Goal: Task Accomplishment & Management: Manage account settings

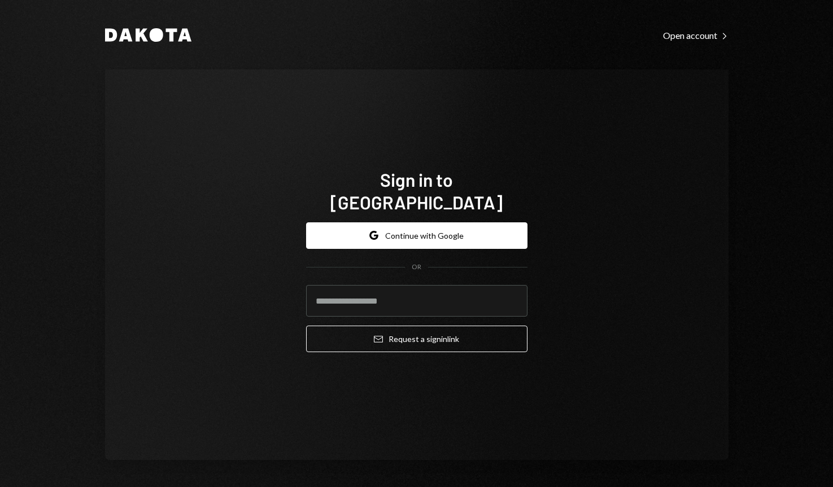
click at [413, 222] on button "Google Continue with Google" at bounding box center [416, 235] width 221 height 27
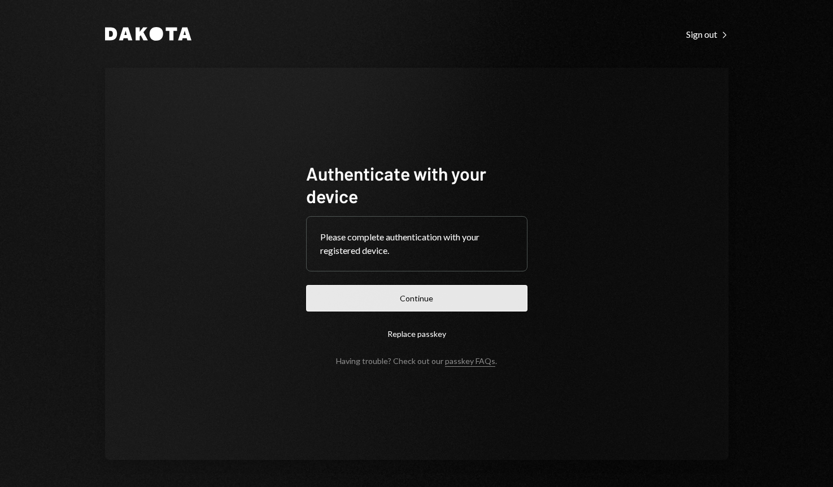
click at [412, 298] on button "Continue" at bounding box center [416, 298] width 221 height 27
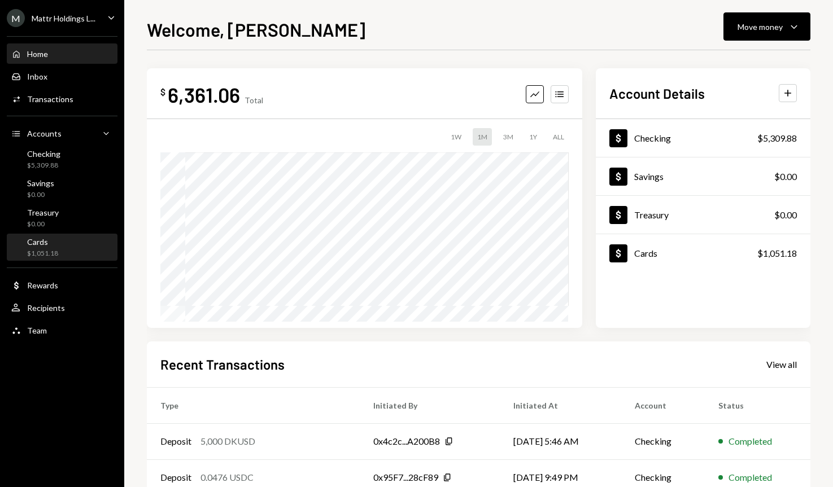
click at [73, 244] on div "Cards $1,051.18" at bounding box center [62, 247] width 102 height 21
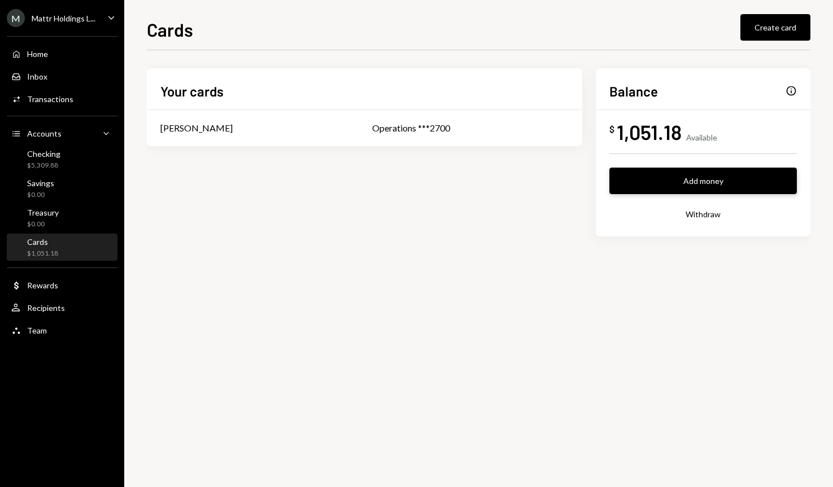
click at [675, 181] on button "Add money" at bounding box center [702, 181] width 187 height 27
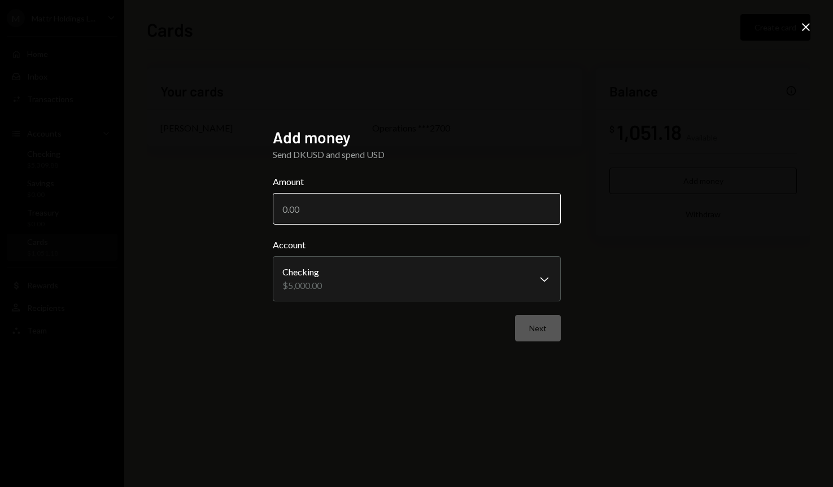
click at [452, 219] on input "Amount" at bounding box center [417, 209] width 288 height 32
type input "5000"
click at [546, 321] on button "Next" at bounding box center [538, 328] width 46 height 27
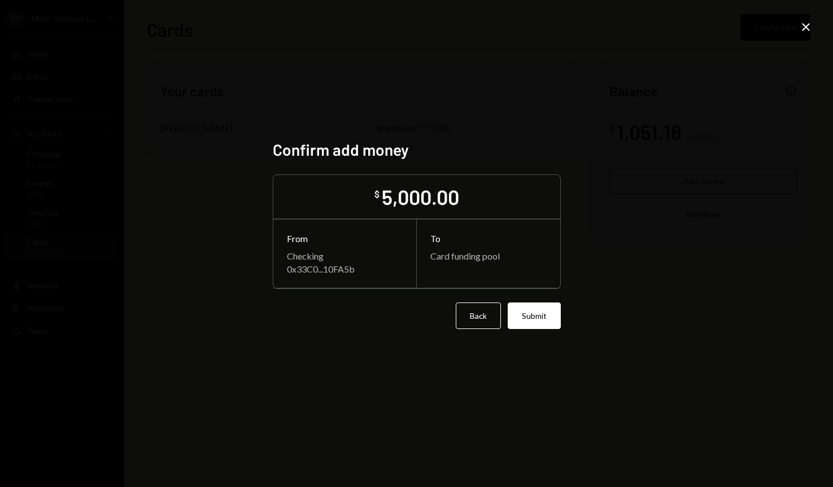
click at [546, 321] on button "Submit" at bounding box center [534, 316] width 53 height 27
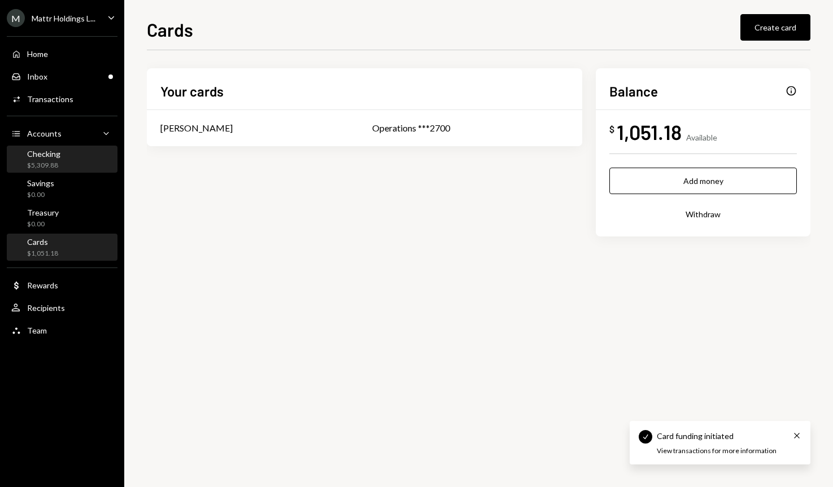
click at [58, 168] on div "$5,309.88" at bounding box center [43, 166] width 33 height 10
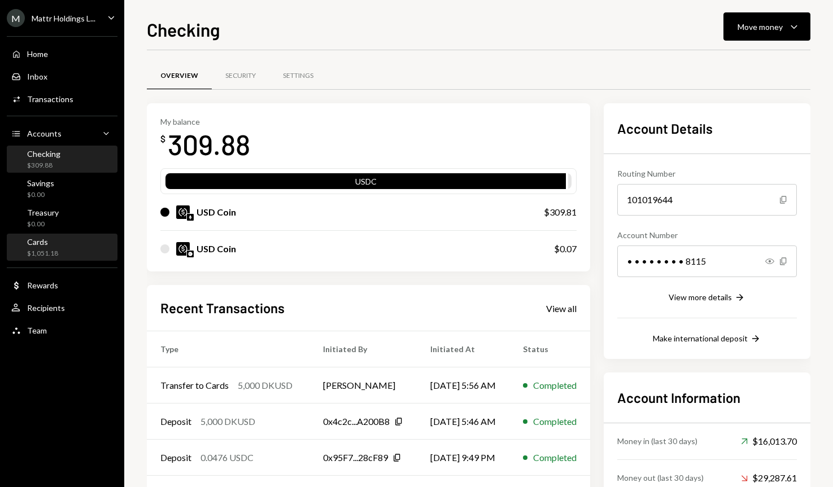
click at [56, 255] on div "$1,051.18" at bounding box center [42, 254] width 31 height 10
